Goal: Information Seeking & Learning: Learn about a topic

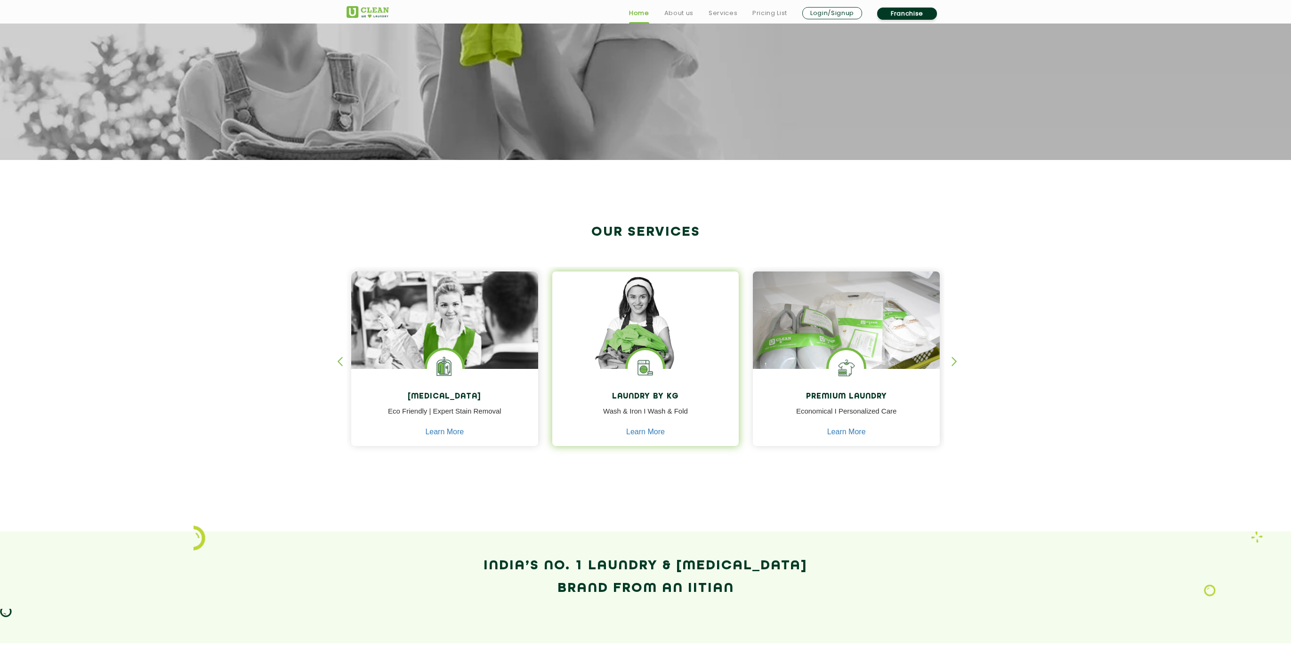
scroll to position [205, 0]
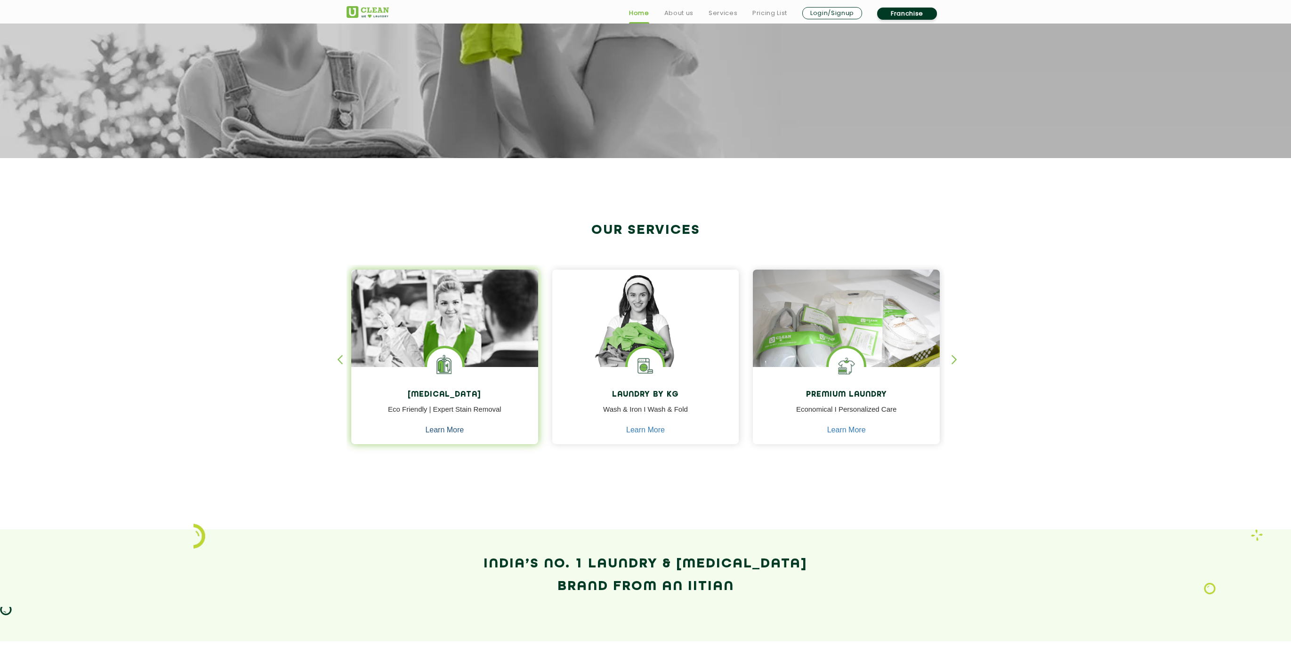
click at [456, 429] on link "Learn More" at bounding box center [444, 430] width 39 height 8
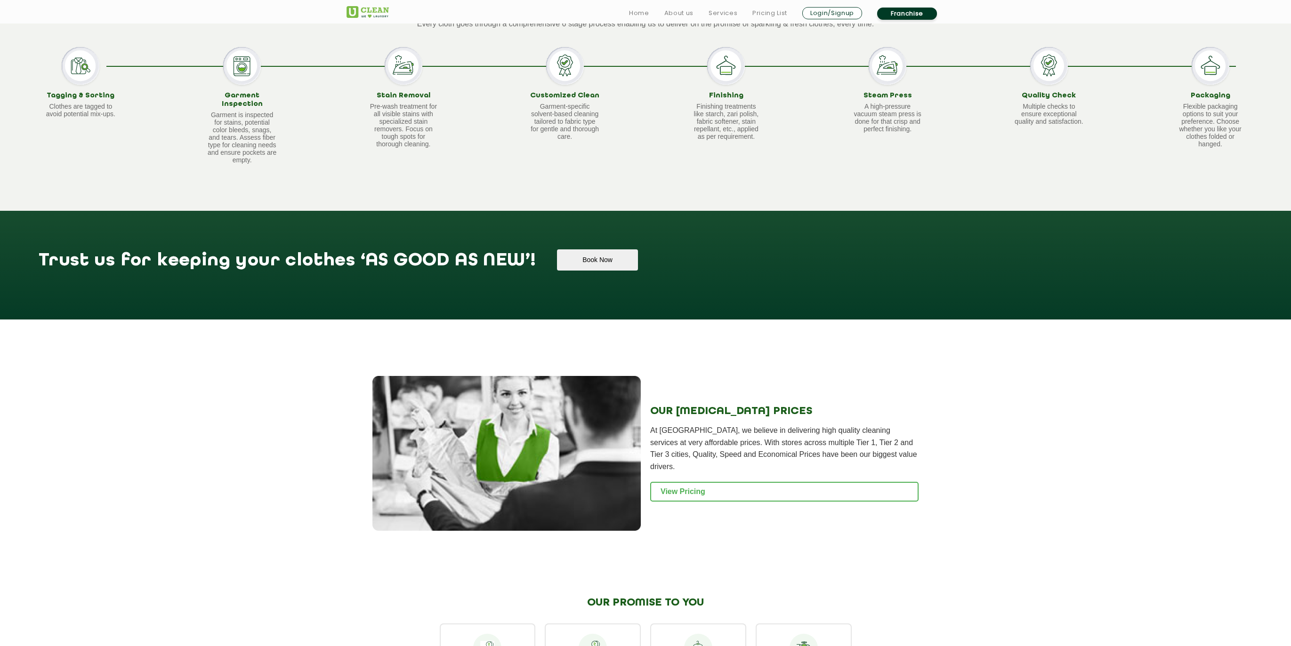
scroll to position [707, 0]
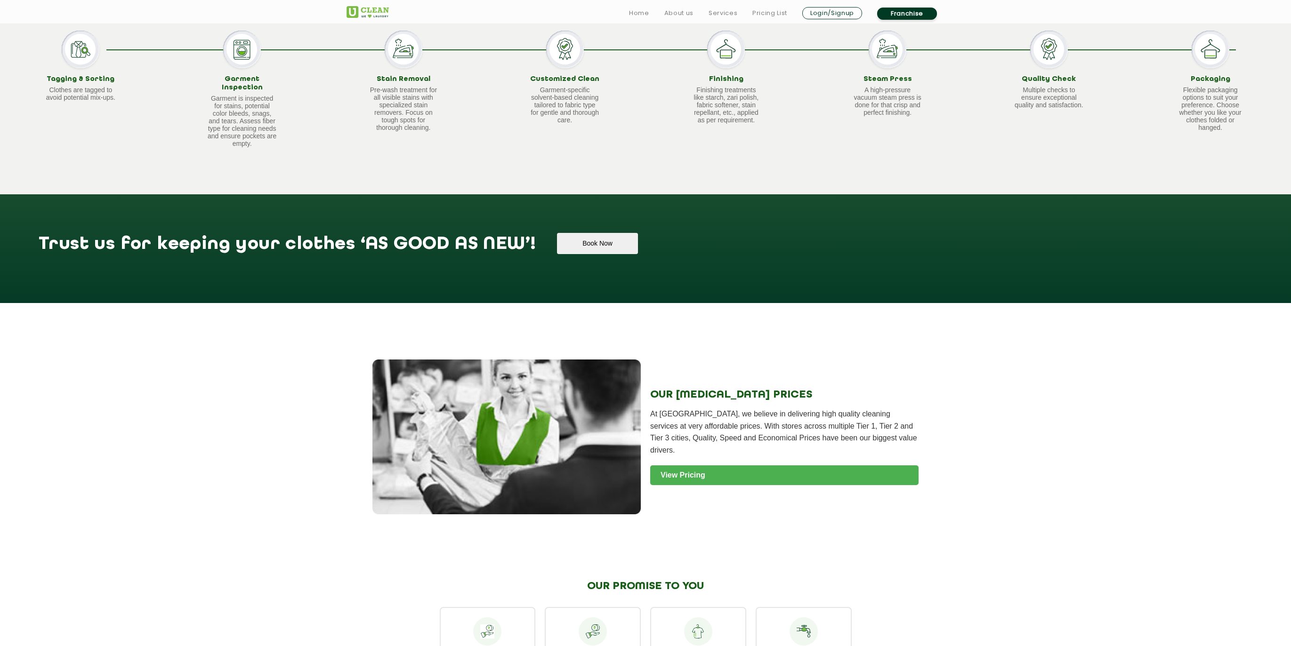
click at [708, 466] on link "View Pricing" at bounding box center [784, 476] width 268 height 20
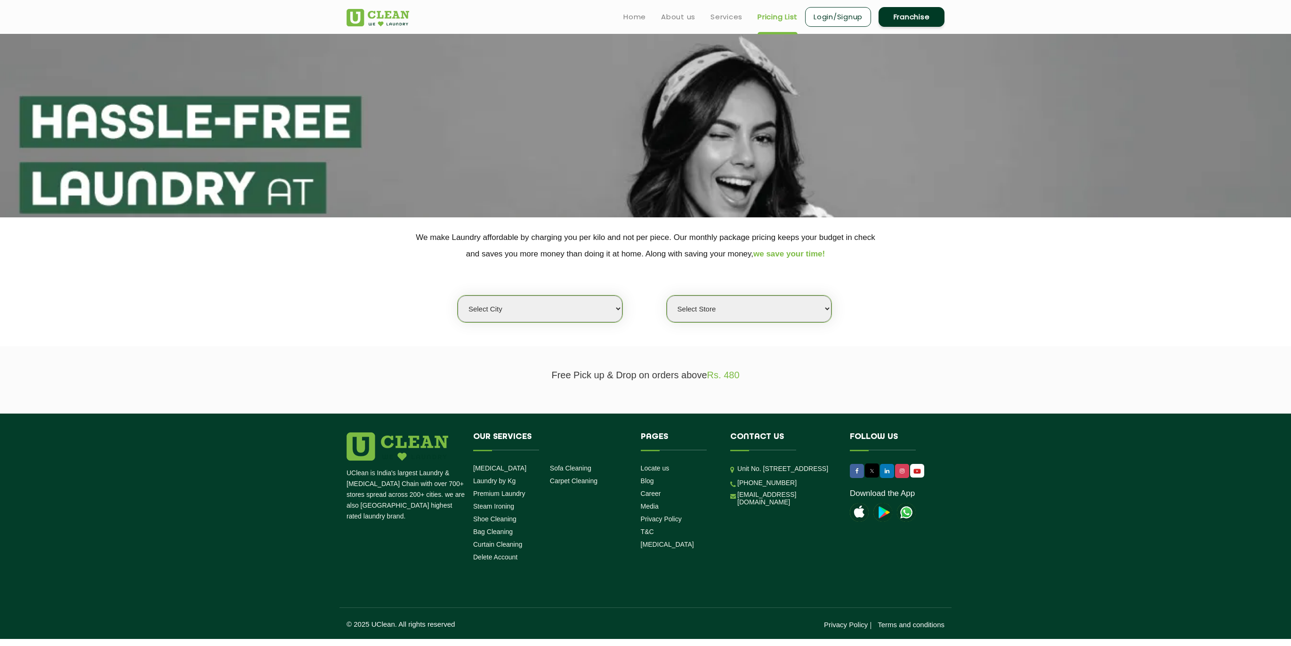
click at [570, 311] on select "Select city [GEOGRAPHIC_DATA] [GEOGRAPHIC_DATA] [GEOGRAPHIC_DATA] [GEOGRAPHIC_D…" at bounding box center [540, 309] width 165 height 27
click at [522, 309] on select "Select city [GEOGRAPHIC_DATA] [GEOGRAPHIC_DATA] [GEOGRAPHIC_DATA] [GEOGRAPHIC_D…" at bounding box center [540, 309] width 165 height 27
select select "1"
click at [458, 296] on select "Select city [GEOGRAPHIC_DATA] [GEOGRAPHIC_DATA] [GEOGRAPHIC_DATA] [GEOGRAPHIC_D…" at bounding box center [540, 309] width 165 height 27
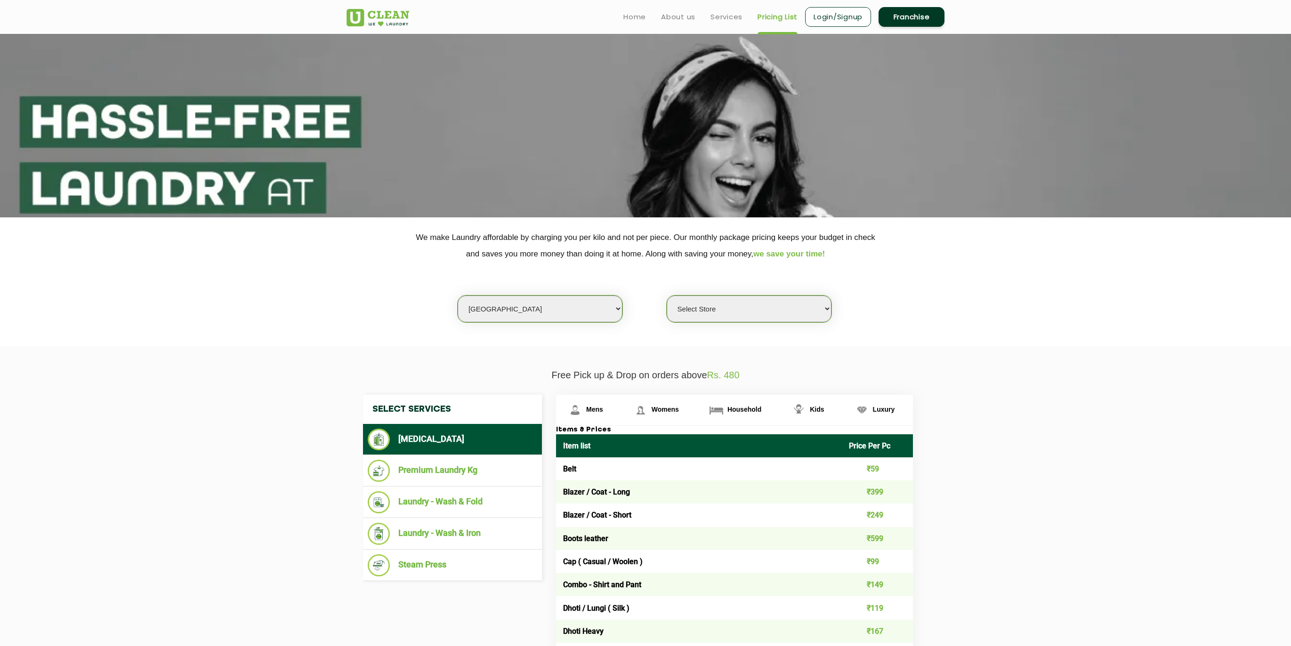
click at [723, 310] on select "Select Store [GEOGRAPHIC_DATA] [GEOGRAPHIC_DATA] 2 [GEOGRAPHIC_DATA] [GEOGRAPHI…" at bounding box center [749, 309] width 165 height 27
select select "608"
click at [667, 296] on select "Select Store [GEOGRAPHIC_DATA] [GEOGRAPHIC_DATA] 2 [GEOGRAPHIC_DATA] [GEOGRAPHI…" at bounding box center [749, 309] width 165 height 27
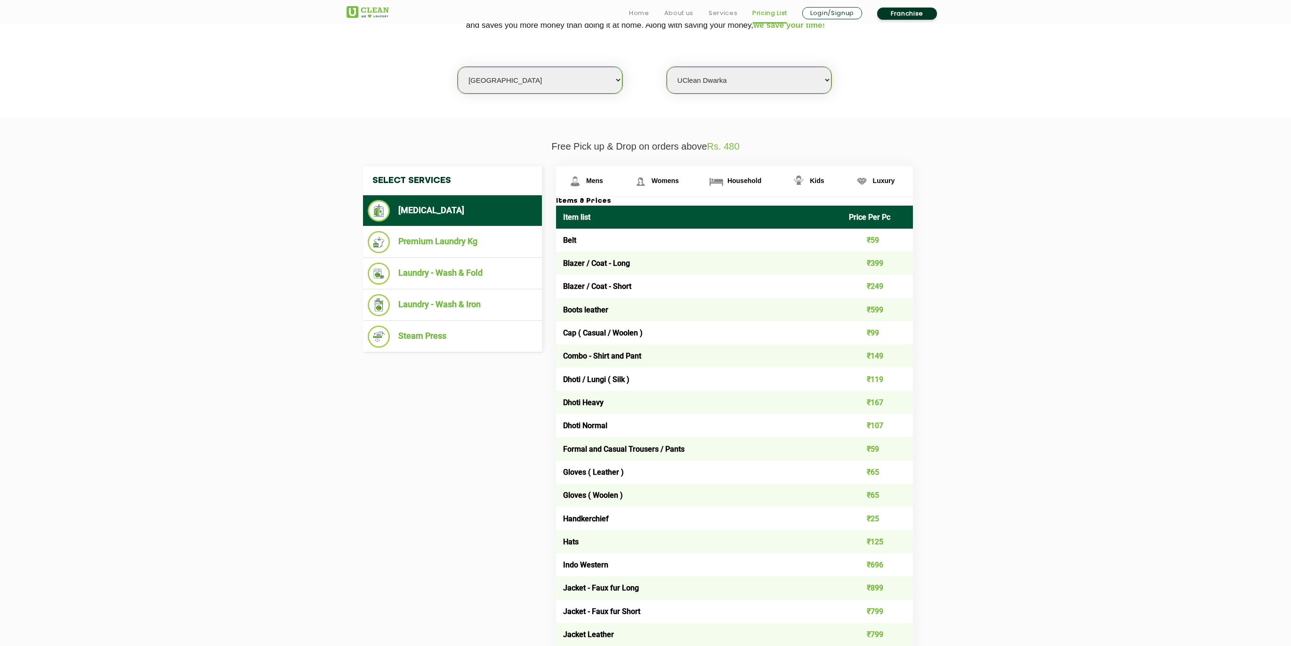
scroll to position [246, 0]
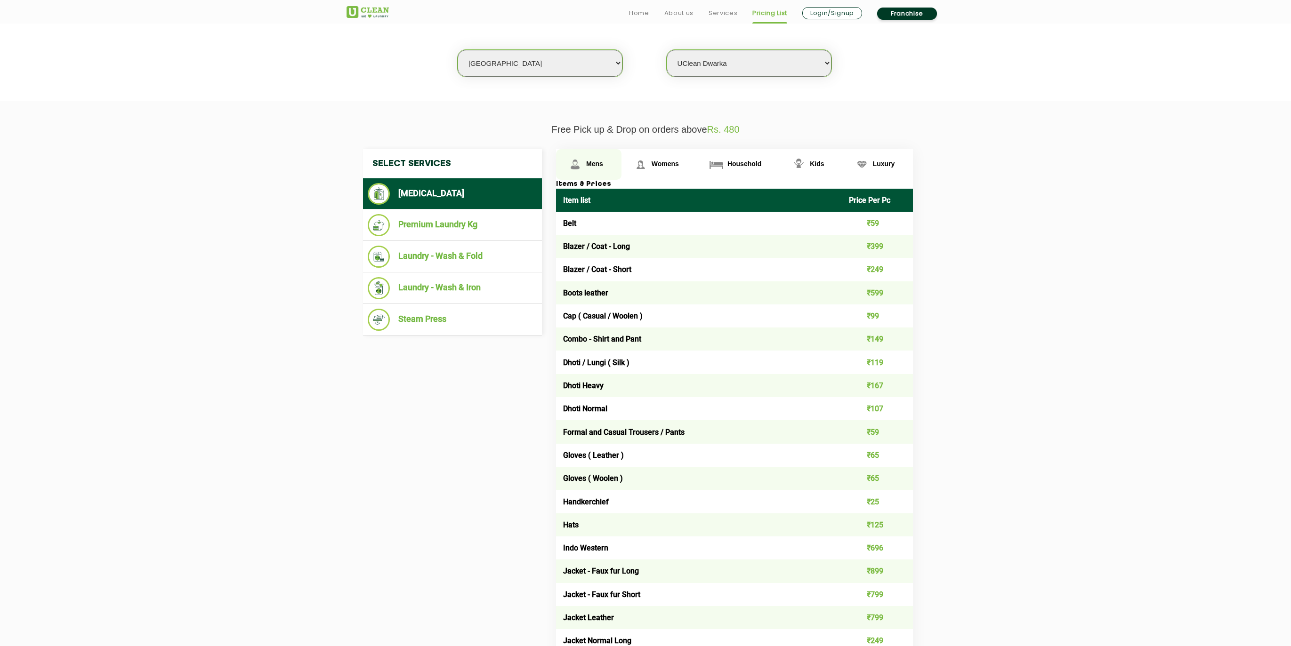
click at [598, 162] on span "Mens" at bounding box center [594, 164] width 17 height 8
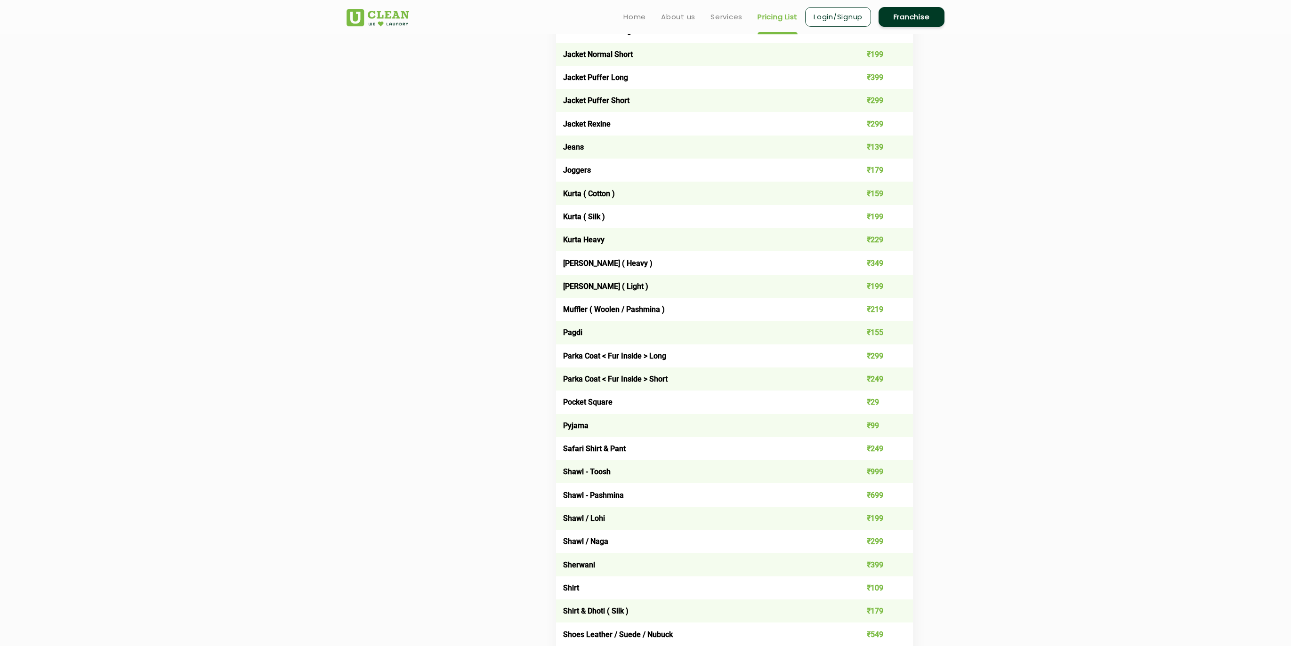
scroll to position [769, 0]
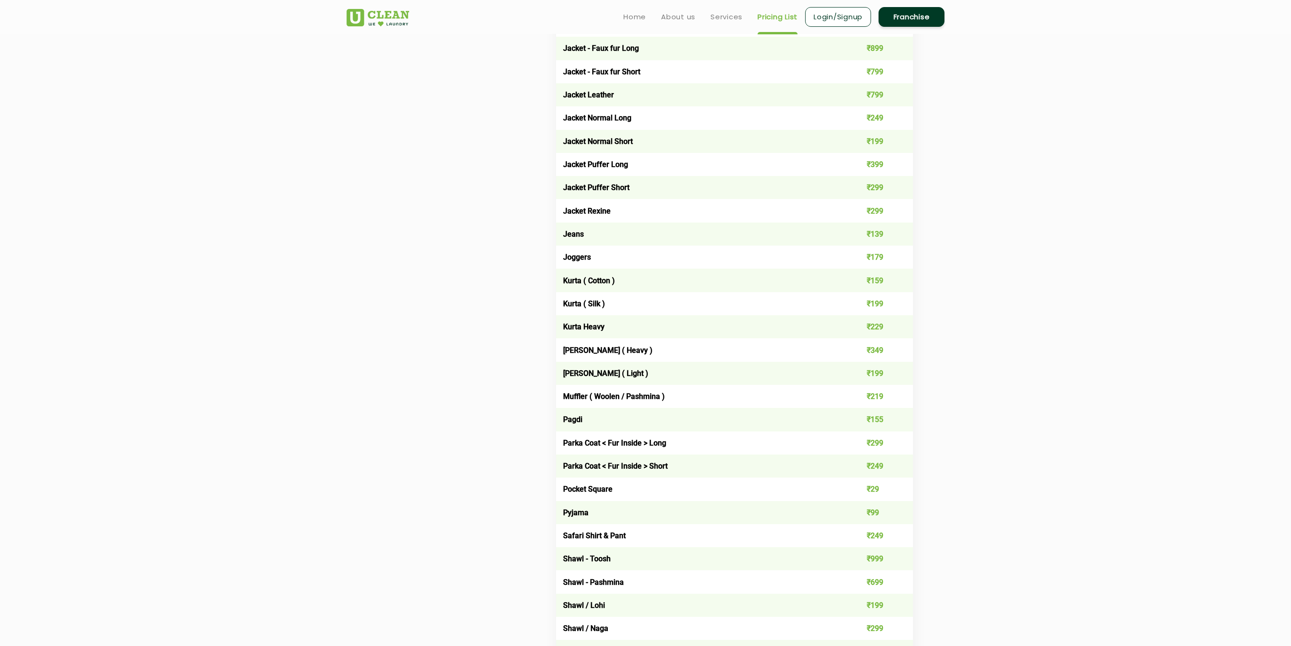
click at [876, 248] on td "₹179" at bounding box center [878, 257] width 72 height 23
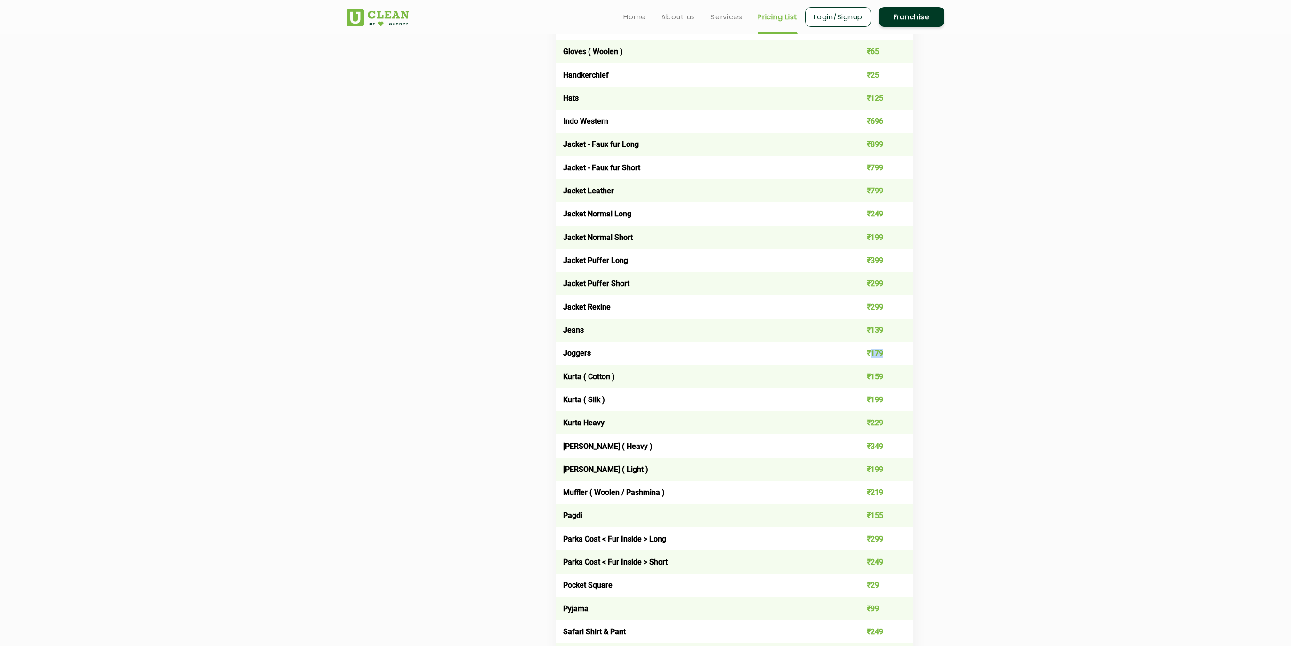
scroll to position [0, 0]
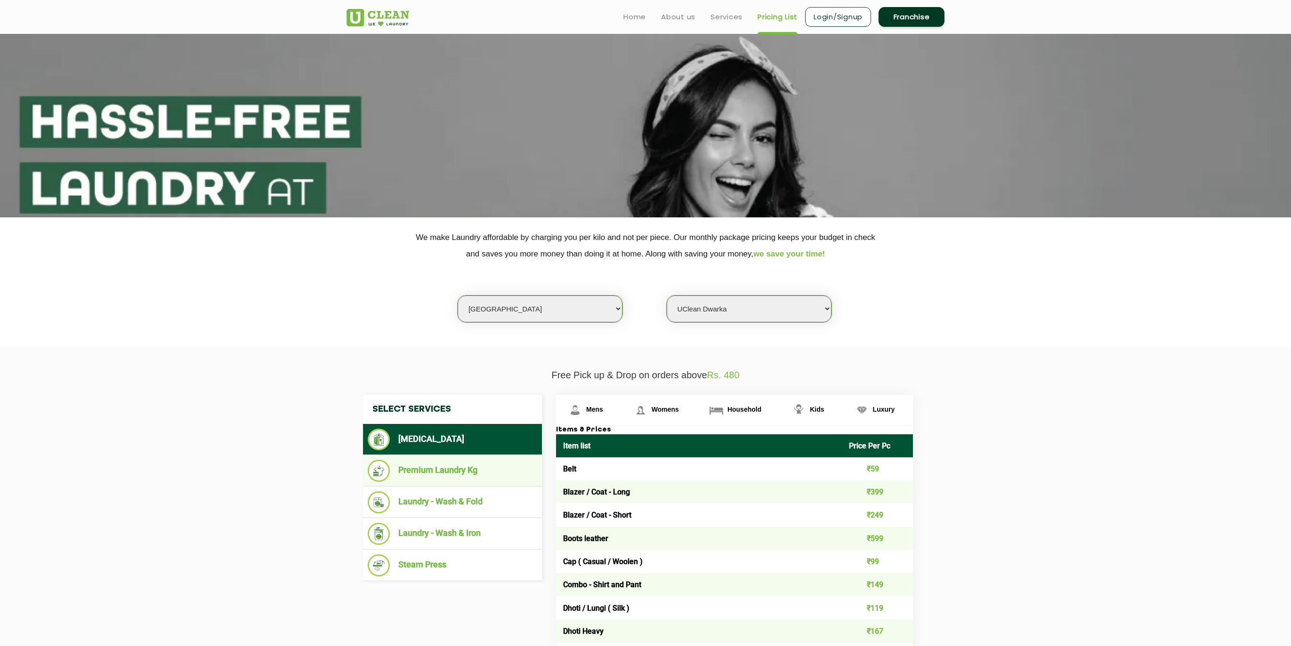
click at [464, 474] on li "Premium Laundry Kg" at bounding box center [452, 471] width 169 height 22
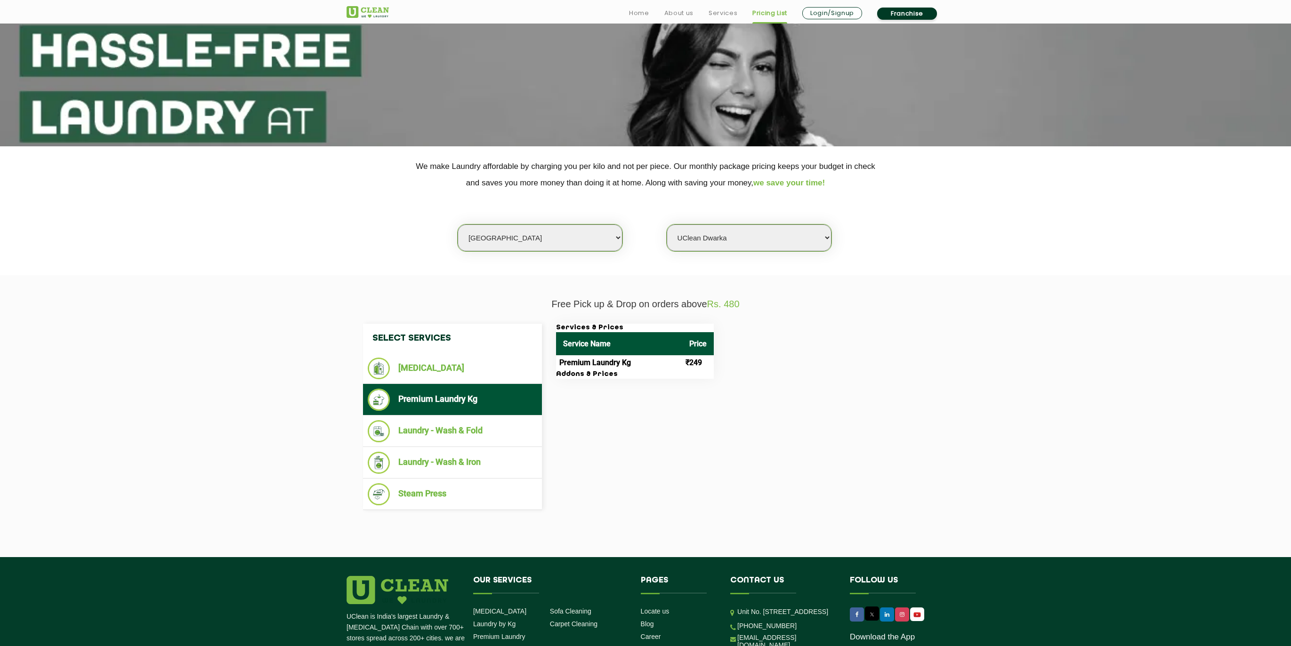
scroll to position [96, 0]
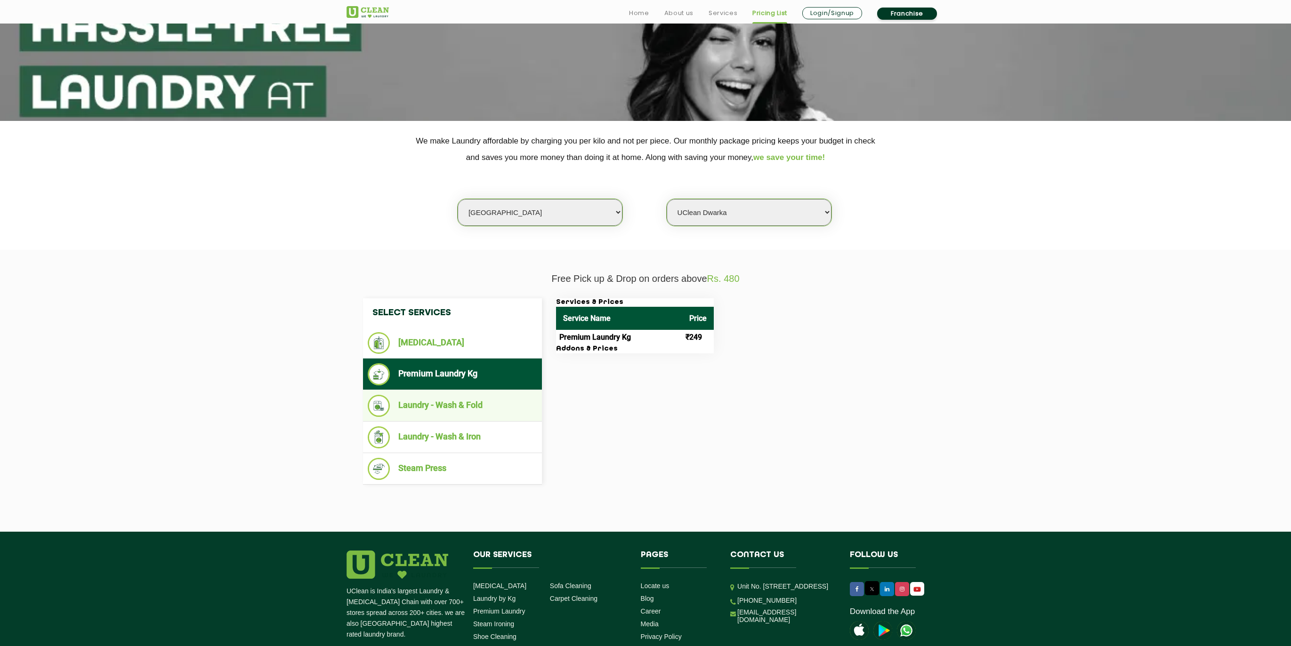
click at [464, 400] on li "Laundry - Wash & Fold" at bounding box center [452, 406] width 169 height 22
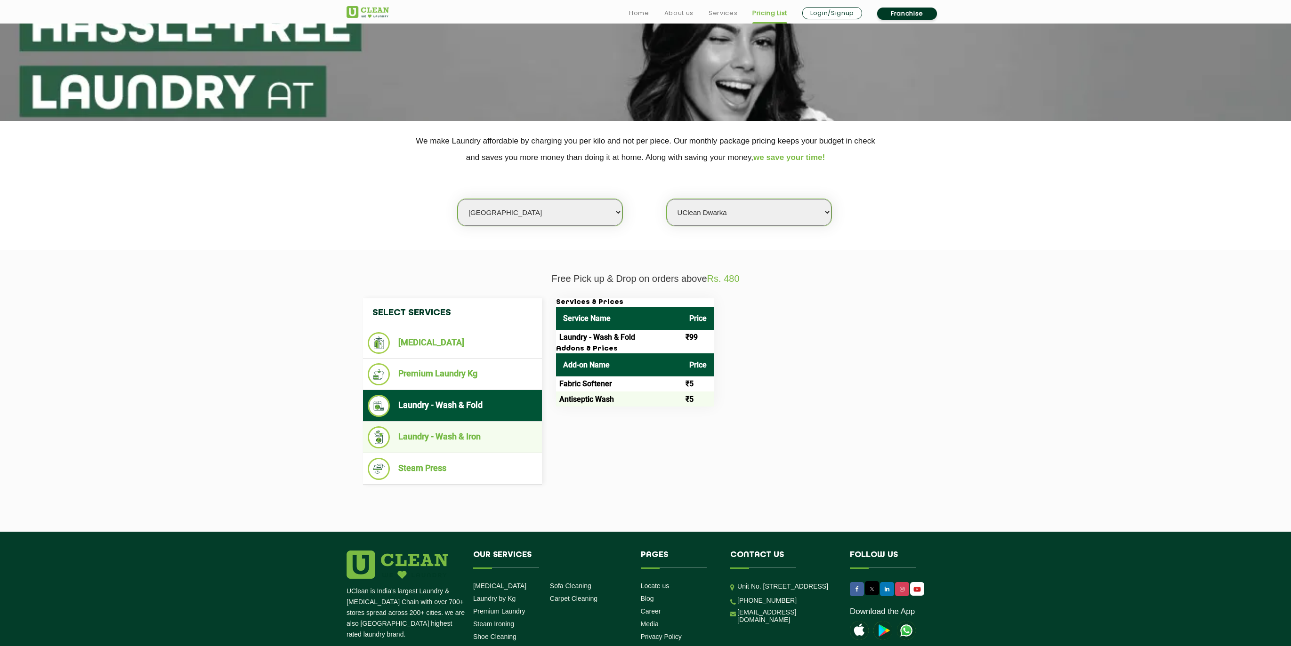
click at [476, 434] on li "Laundry - Wash & Iron" at bounding box center [452, 437] width 169 height 22
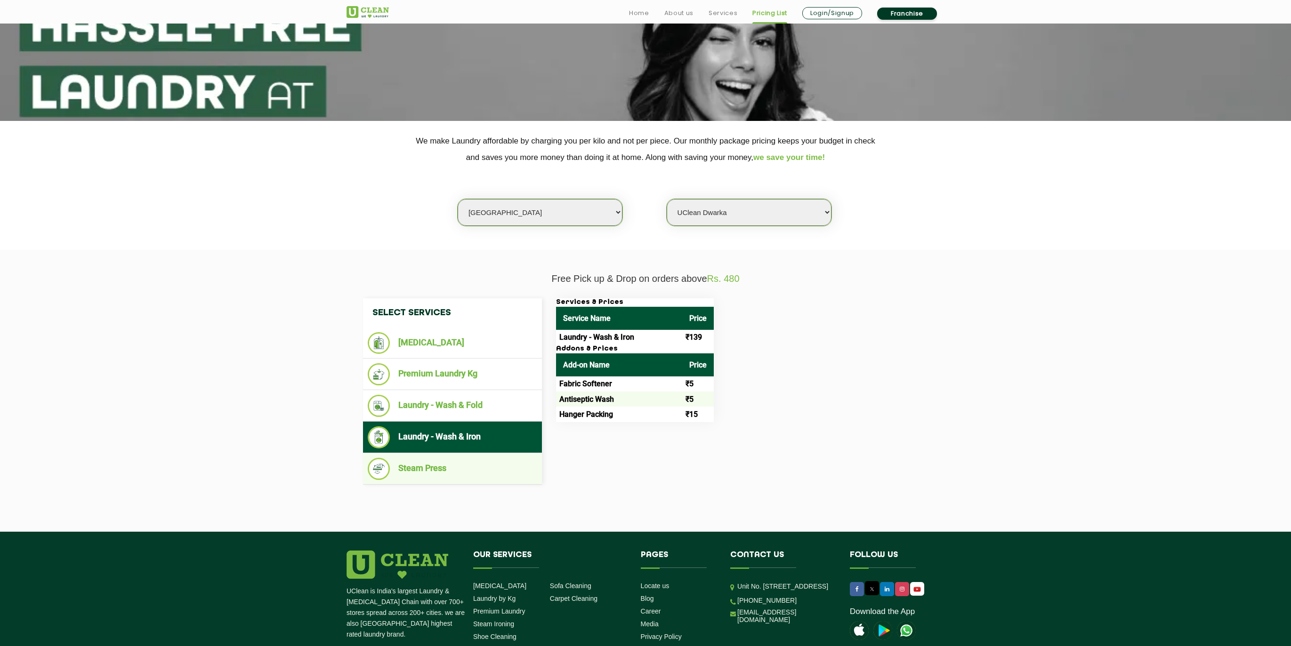
click at [457, 466] on li "Steam Press" at bounding box center [452, 469] width 169 height 22
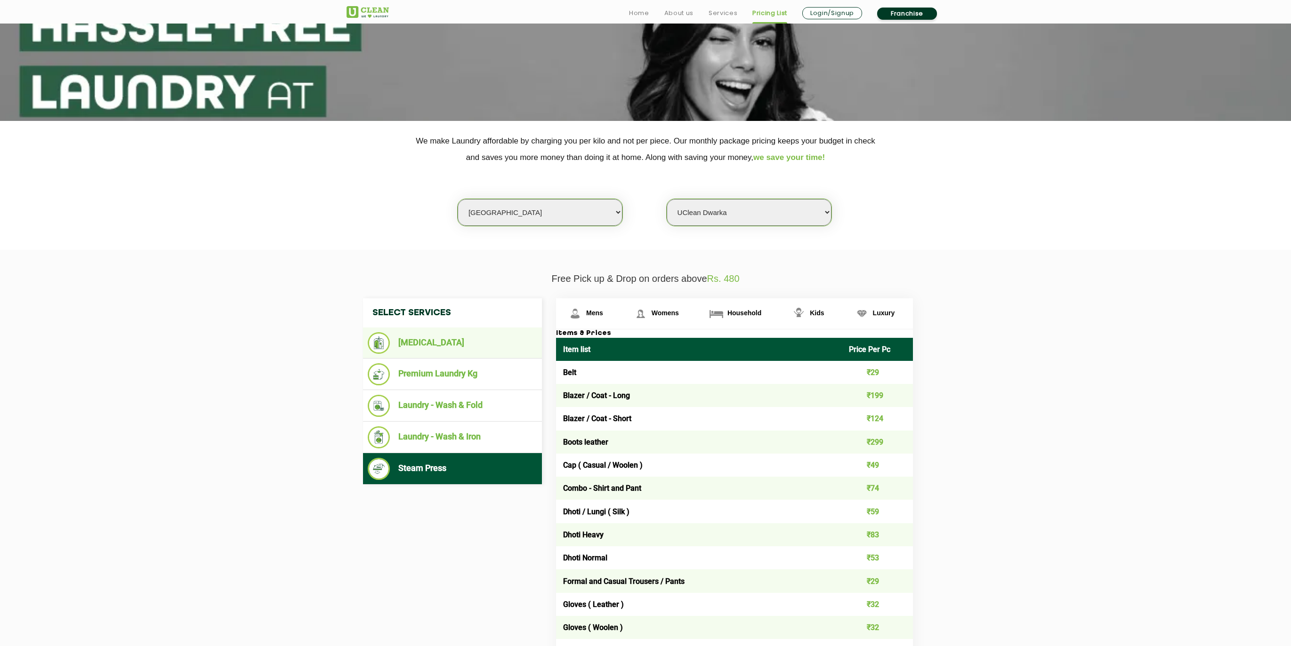
click at [475, 338] on li "[MEDICAL_DATA]" at bounding box center [452, 343] width 169 height 22
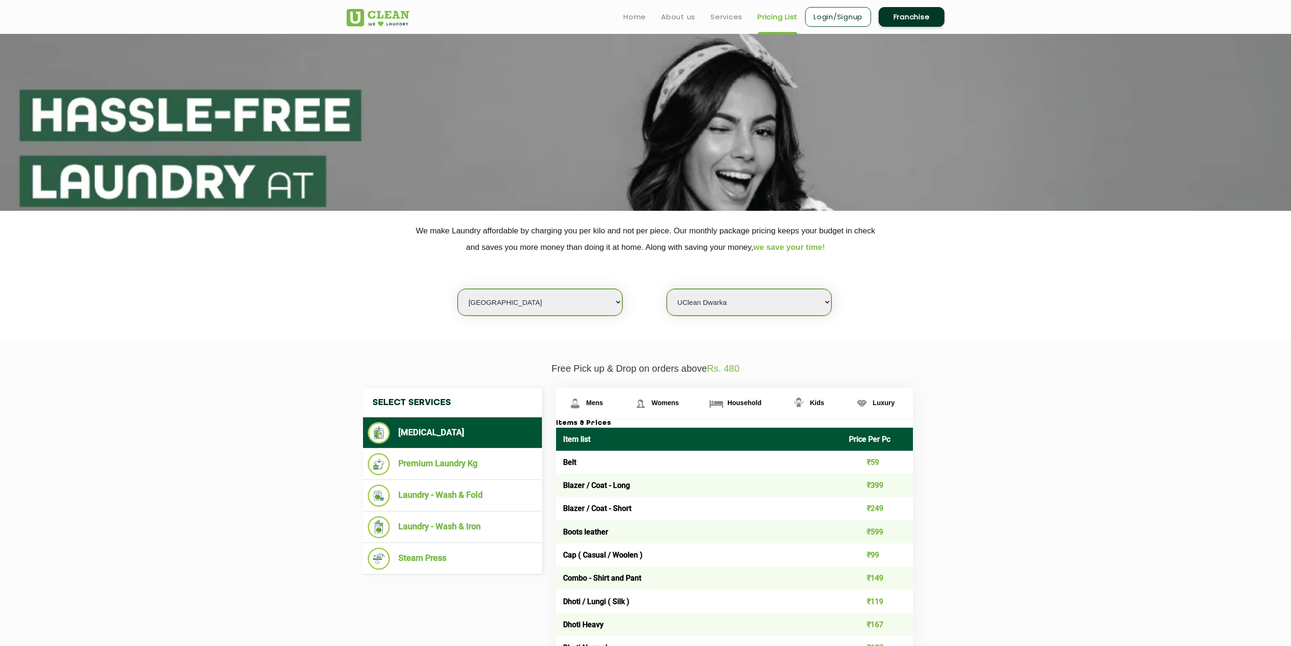
scroll to position [0, 0]
